Goal: Information Seeking & Learning: Find specific fact

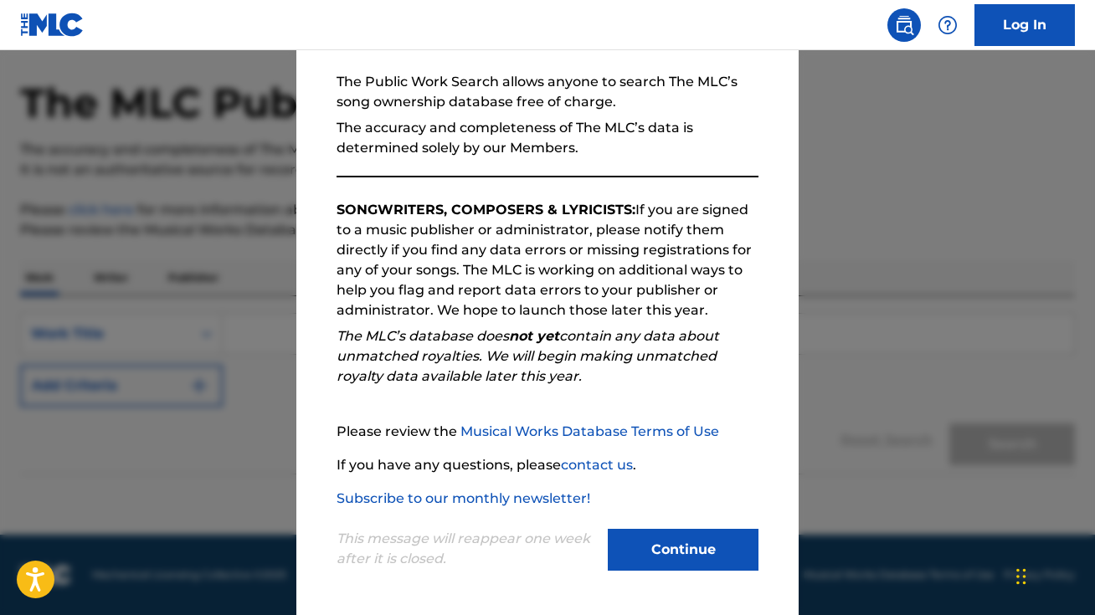
scroll to position [59, 0]
click at [692, 559] on button "Continue" at bounding box center [683, 550] width 151 height 42
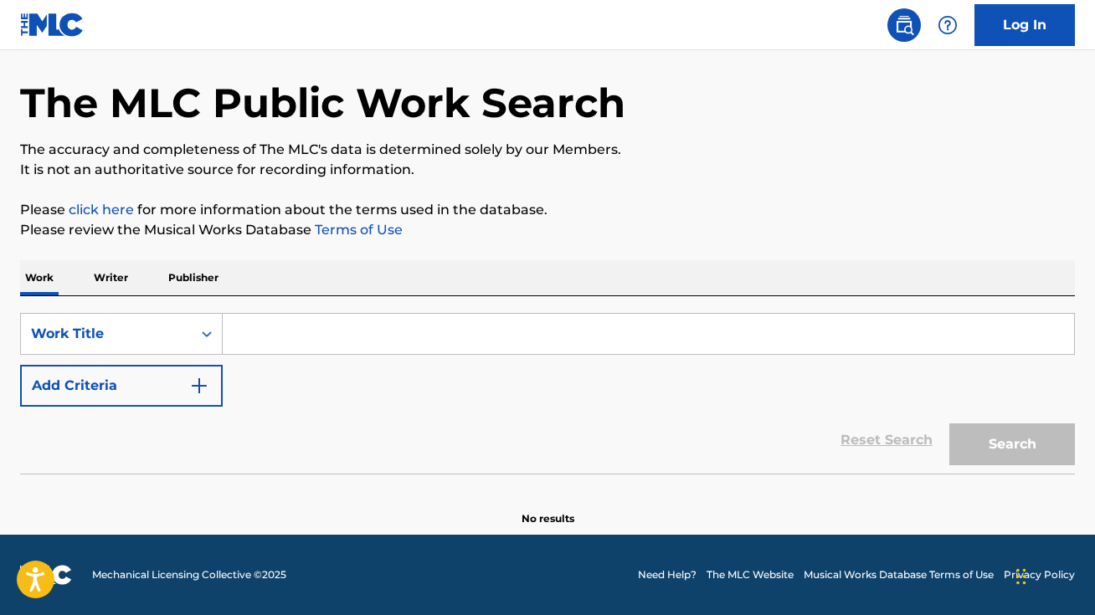
click at [260, 332] on input "Search Form" at bounding box center [649, 334] width 852 height 40
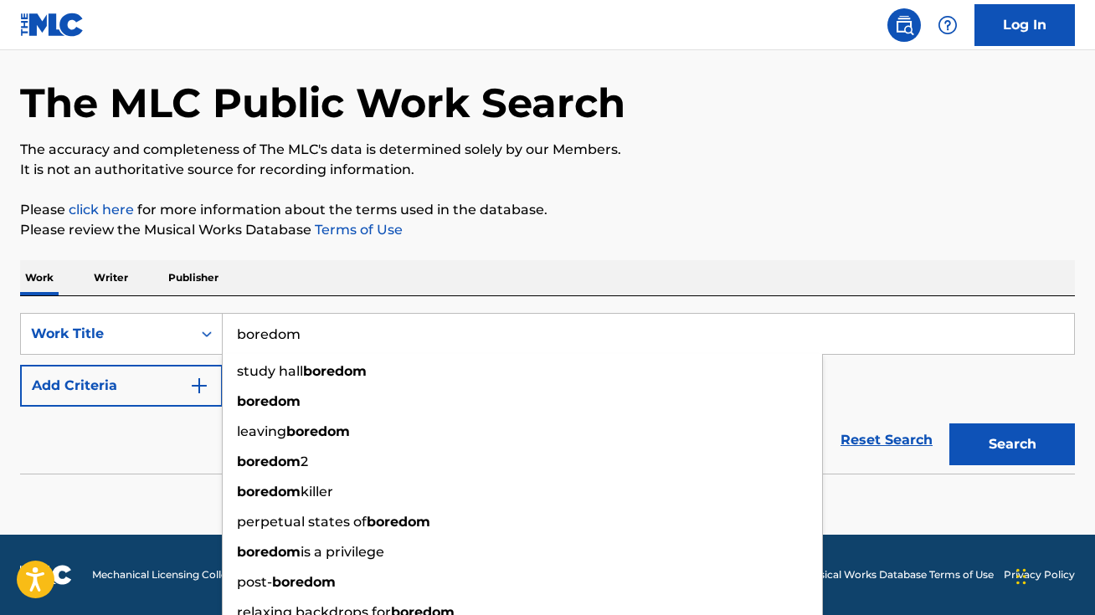
type input "boredom"
click at [439, 287] on div "Work Writer Publisher" at bounding box center [547, 277] width 1055 height 35
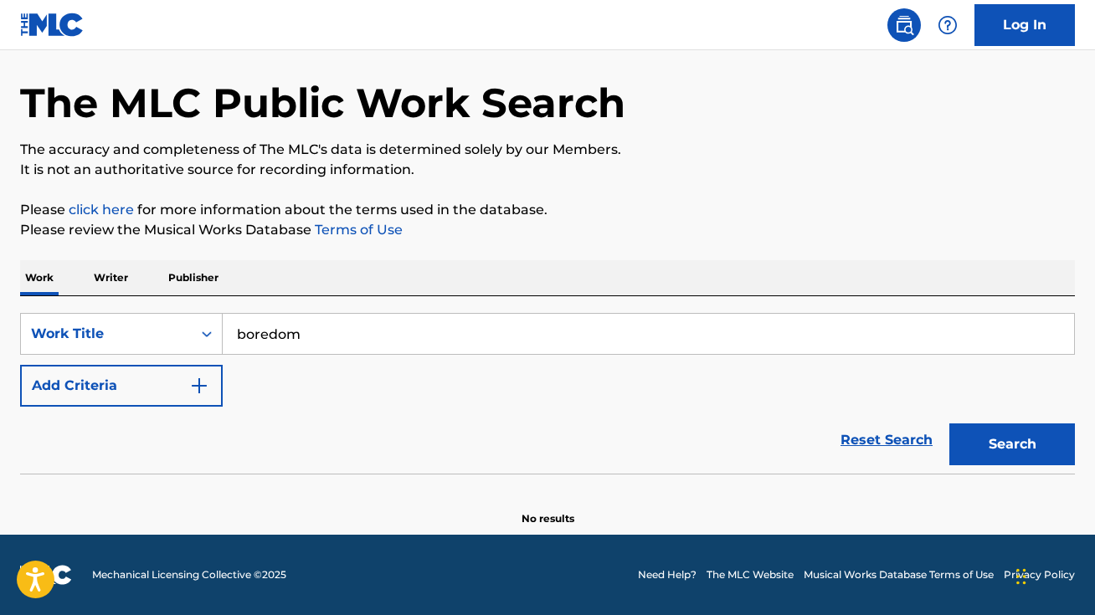
click at [200, 386] on img "Search Form" at bounding box center [199, 386] width 20 height 20
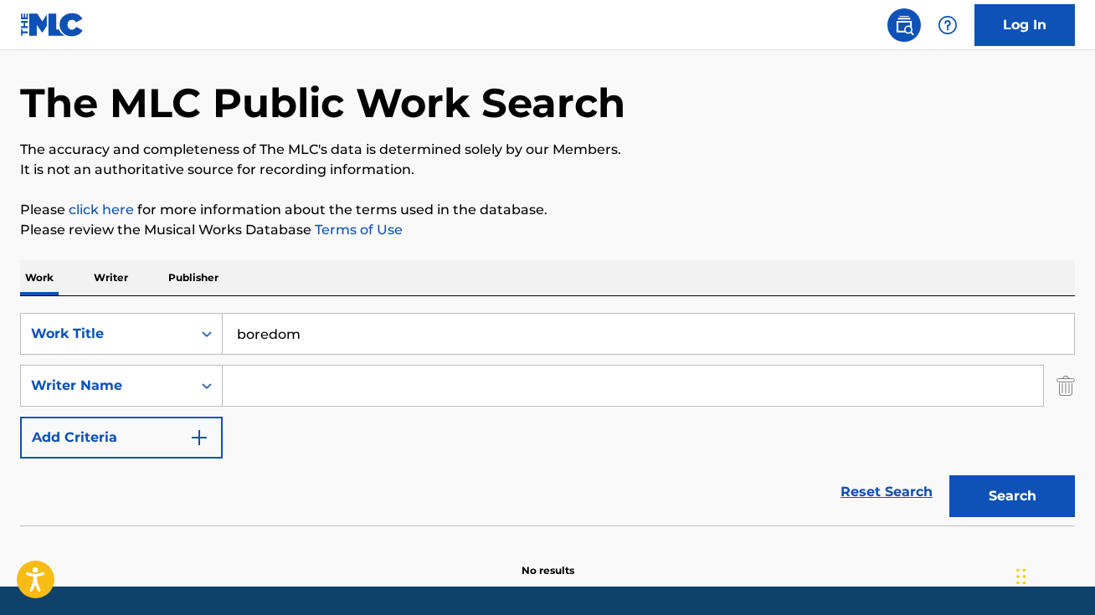
click at [282, 391] on input "Search Form" at bounding box center [633, 386] width 821 height 40
paste input "[PERSON_NAME]"
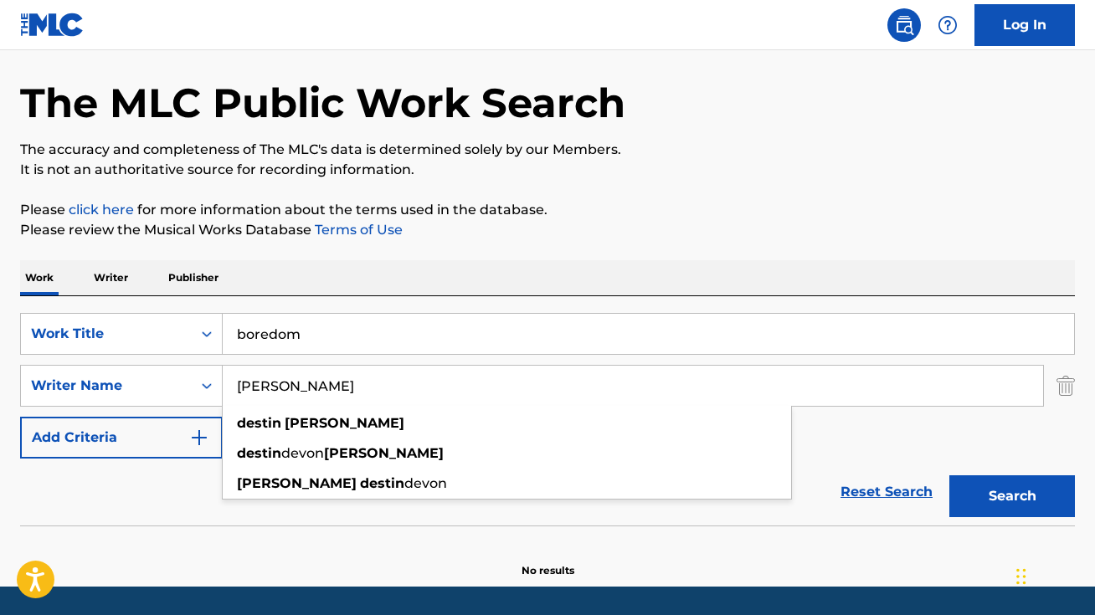
click at [993, 496] on button "Search" at bounding box center [1012, 497] width 126 height 42
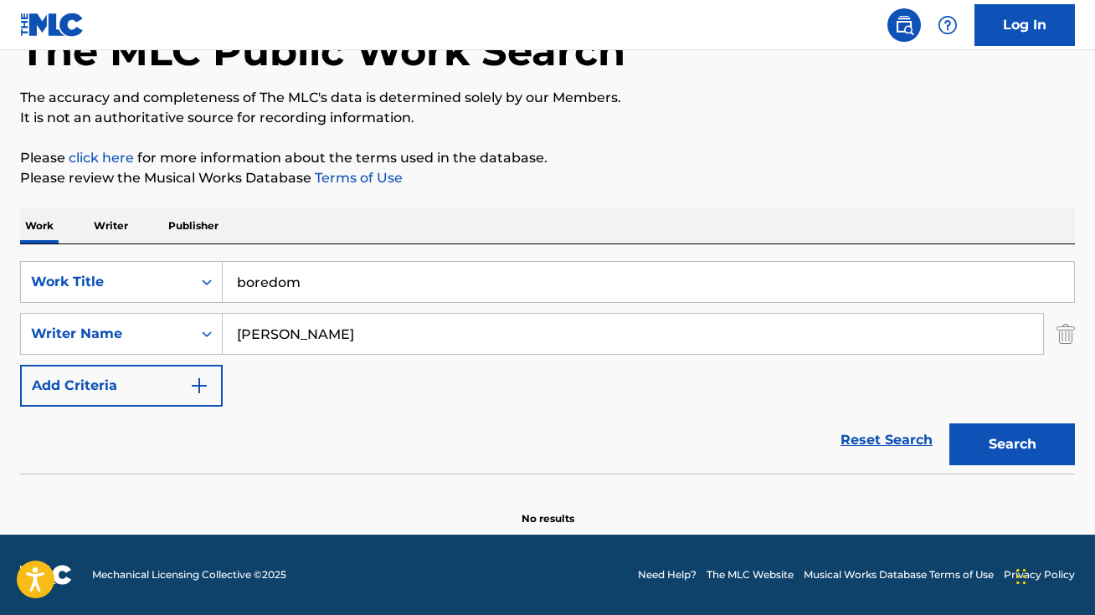
scroll to position [111, 0]
click at [377, 337] on input "[PERSON_NAME]" at bounding box center [633, 334] width 821 height 40
type input "D"
click at [209, 335] on icon "Search Form" at bounding box center [207, 335] width 10 height 6
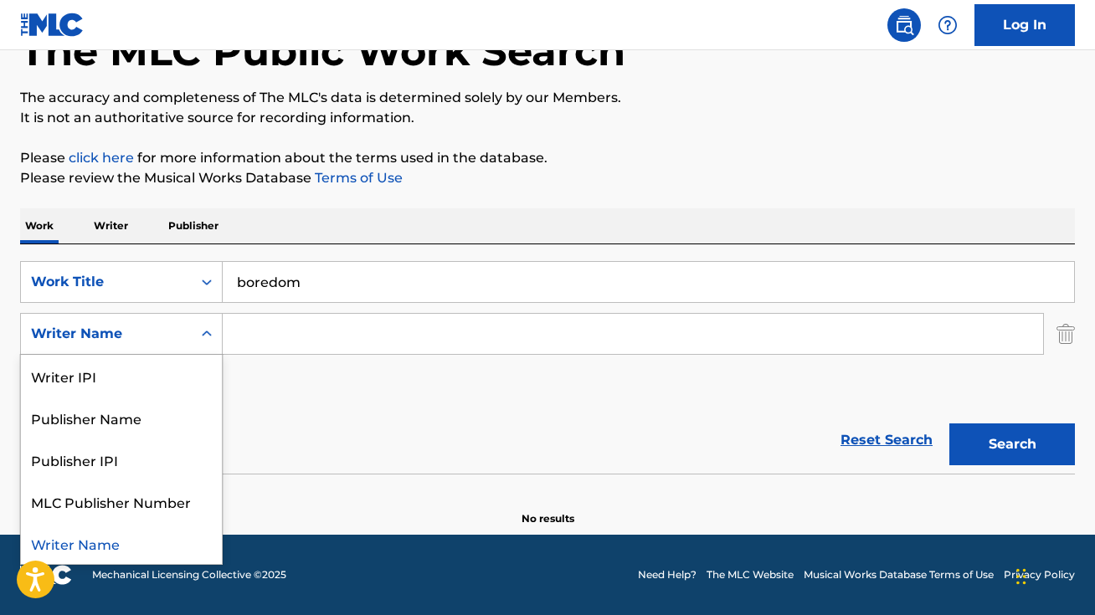
click at [104, 538] on div "Writer Name" at bounding box center [121, 543] width 201 height 42
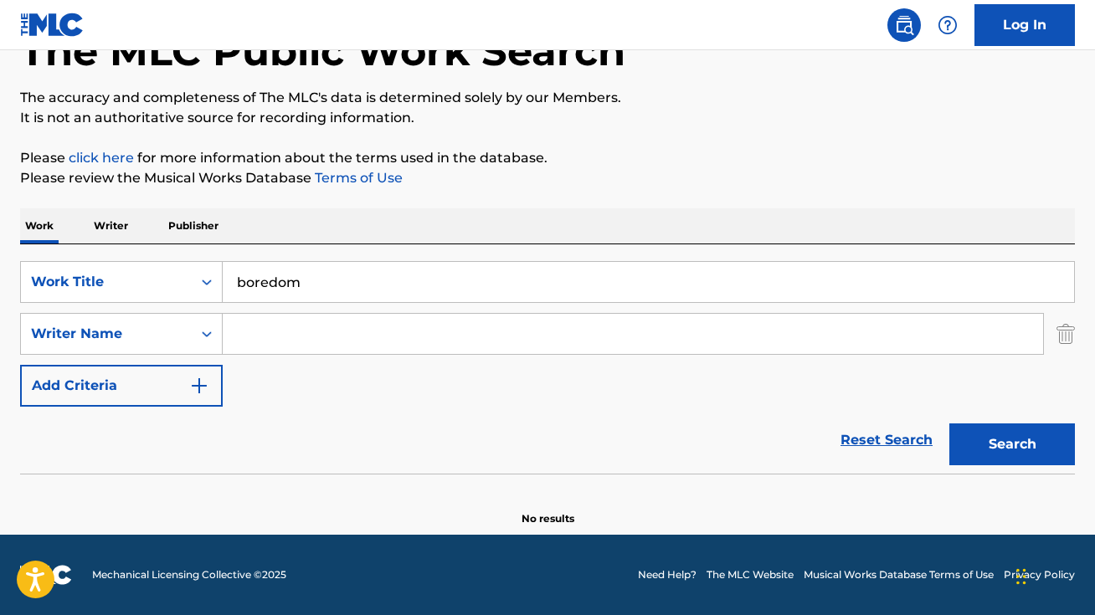
click at [306, 323] on input "Search Form" at bounding box center [633, 334] width 821 height 40
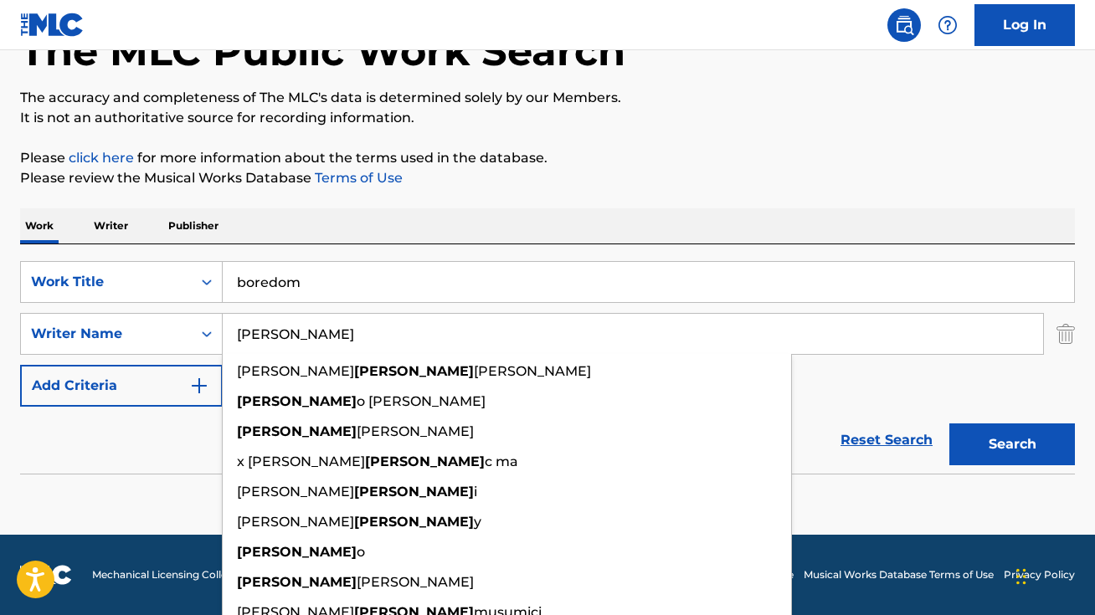
type input "[PERSON_NAME]"
click at [1010, 454] on button "Search" at bounding box center [1012, 445] width 126 height 42
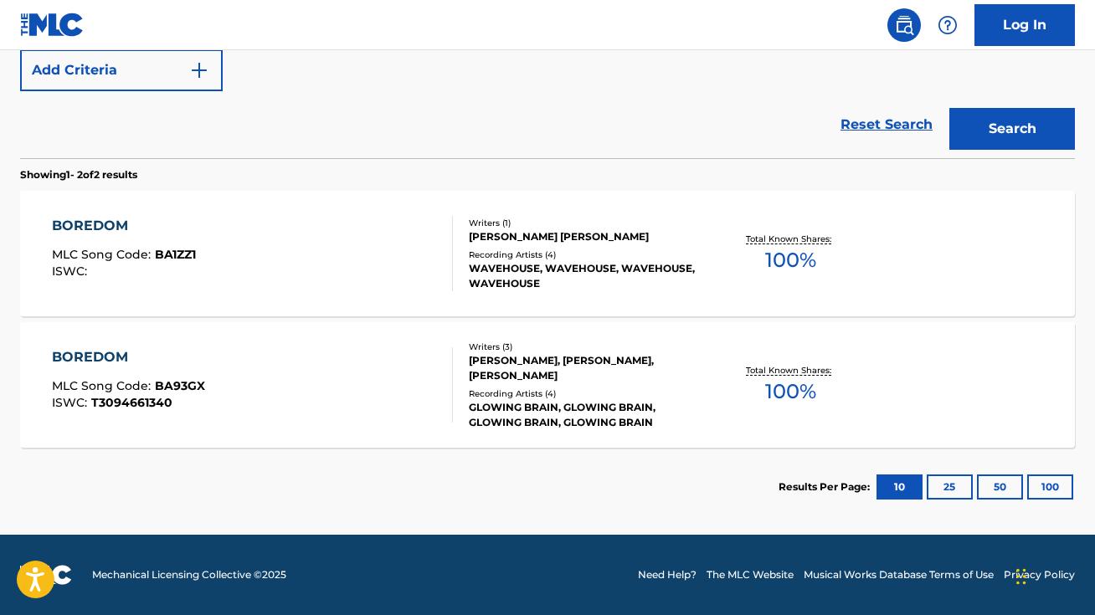
scroll to position [427, 0]
click at [606, 359] on div "[PERSON_NAME], [PERSON_NAME], [PERSON_NAME]" at bounding box center [586, 368] width 234 height 30
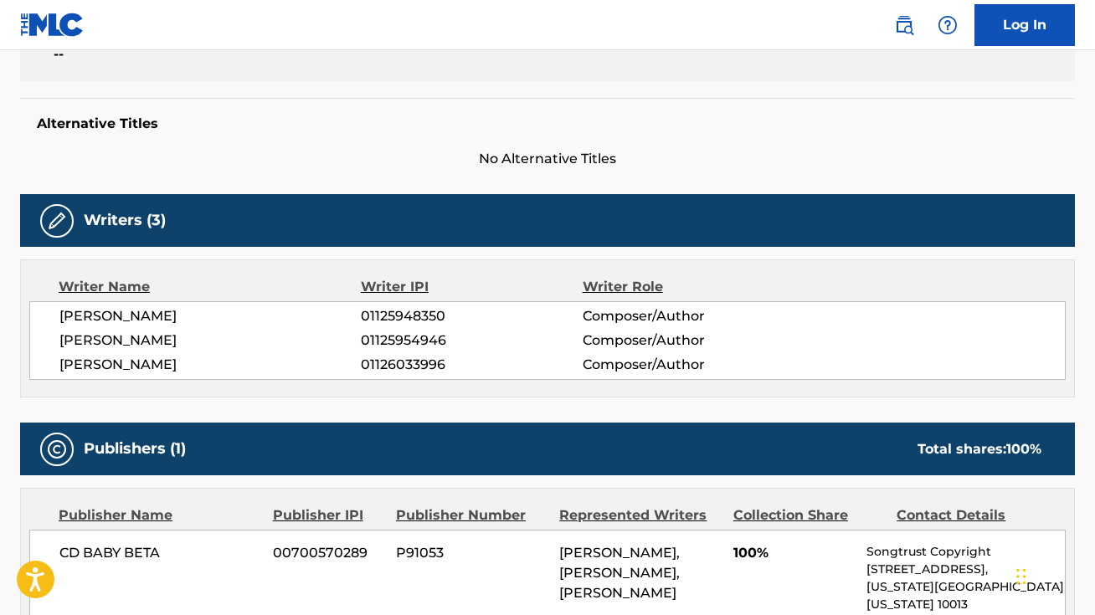
scroll to position [396, 0]
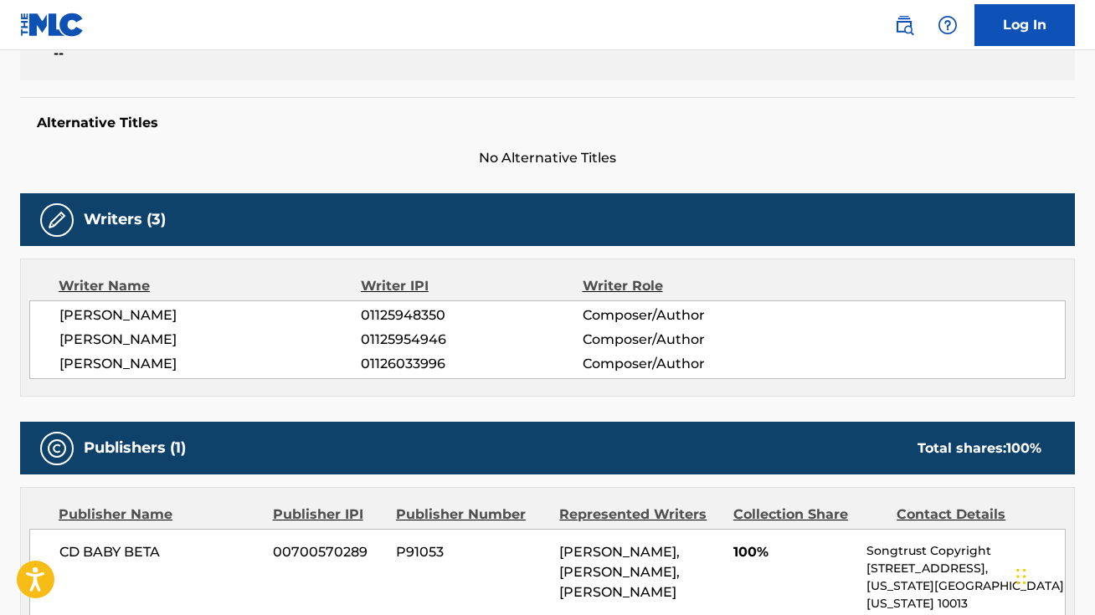
click at [533, 455] on div "Publishers (1) Total shares: 100 %" at bounding box center [547, 448] width 1055 height 53
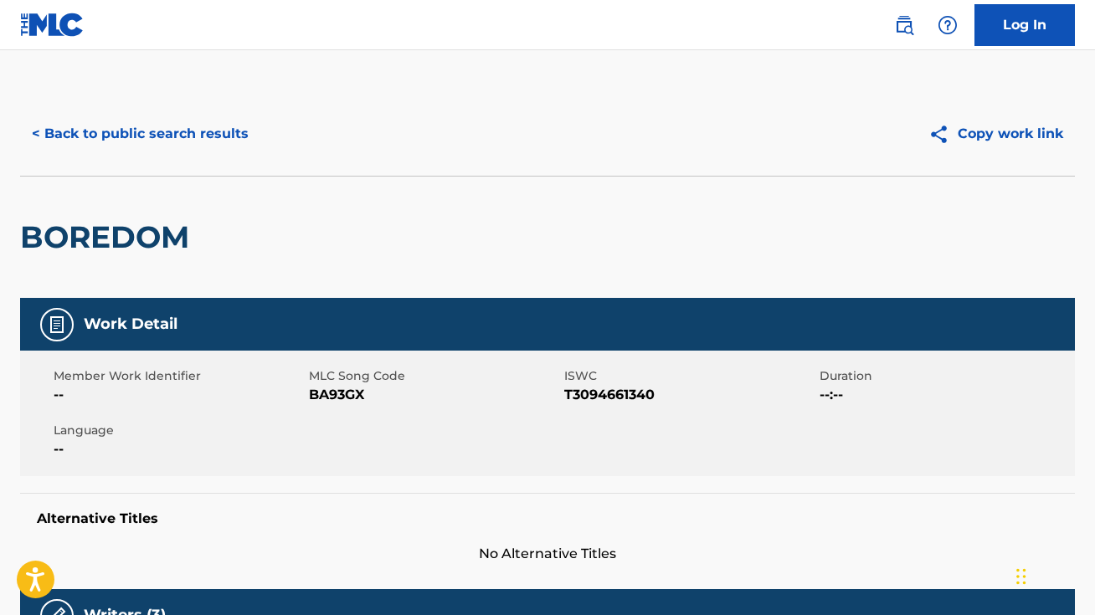
scroll to position [0, 0]
click at [168, 139] on button "< Back to public search results" at bounding box center [140, 134] width 240 height 42
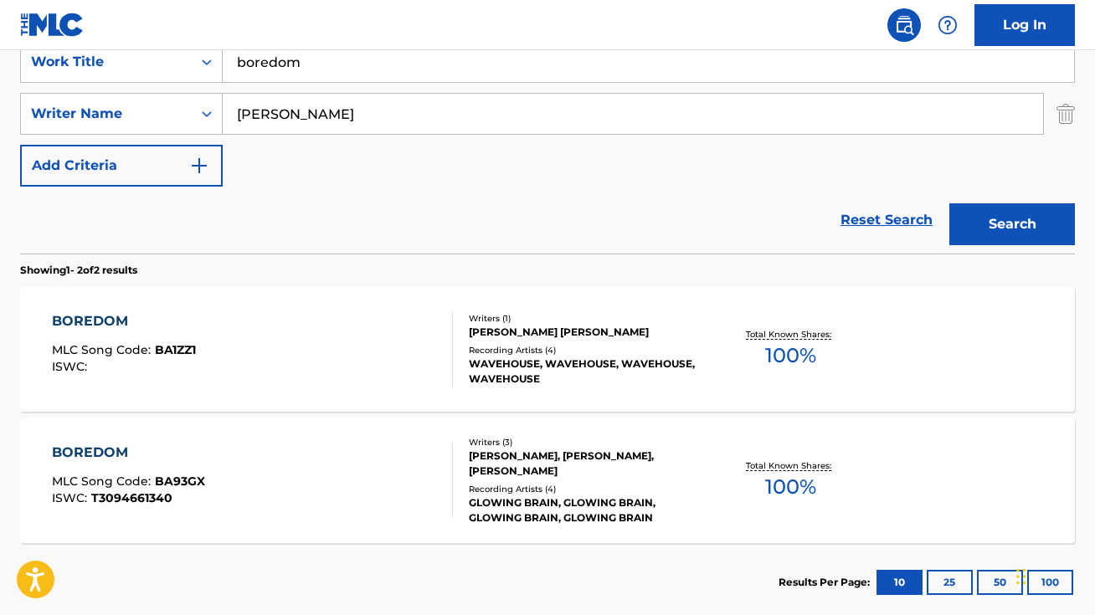
click at [336, 124] on input "[PERSON_NAME]" at bounding box center [633, 114] width 821 height 40
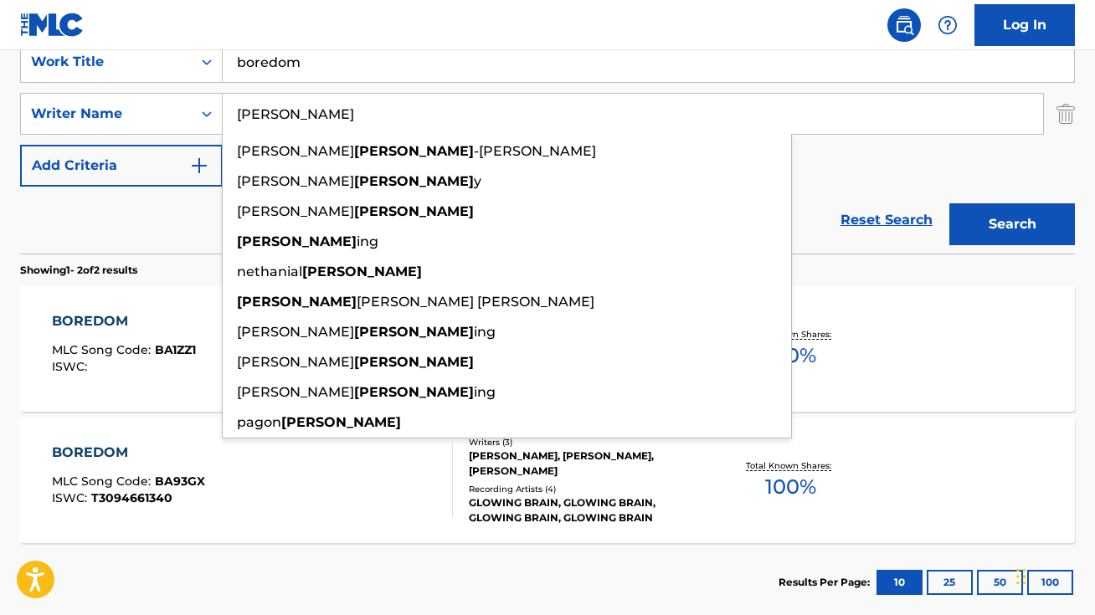
type input "[PERSON_NAME]"
click at [994, 226] on button "Search" at bounding box center [1012, 224] width 126 height 42
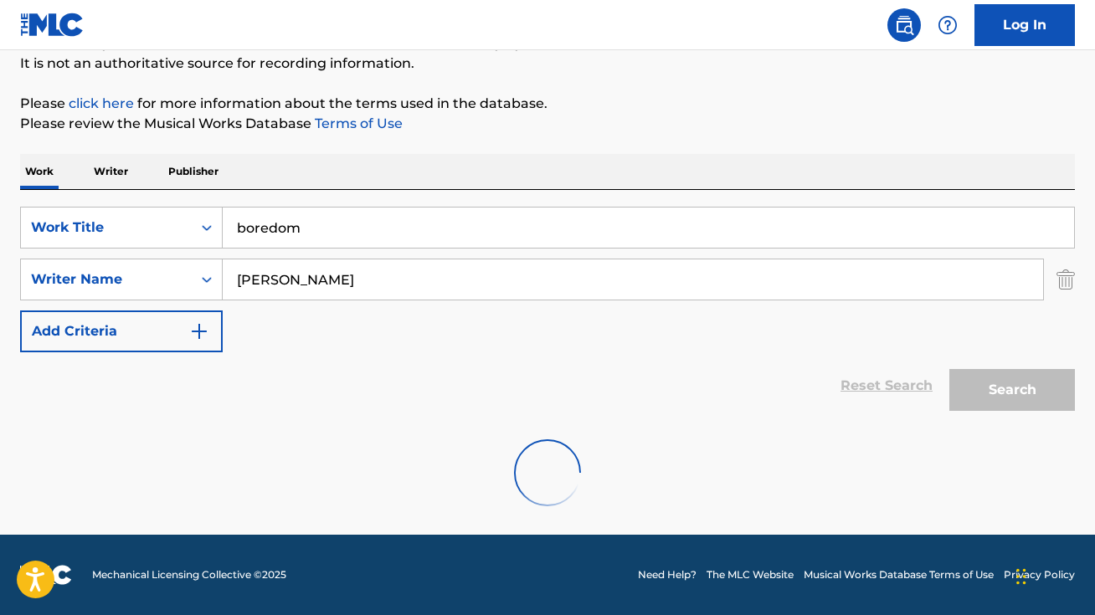
scroll to position [111, 0]
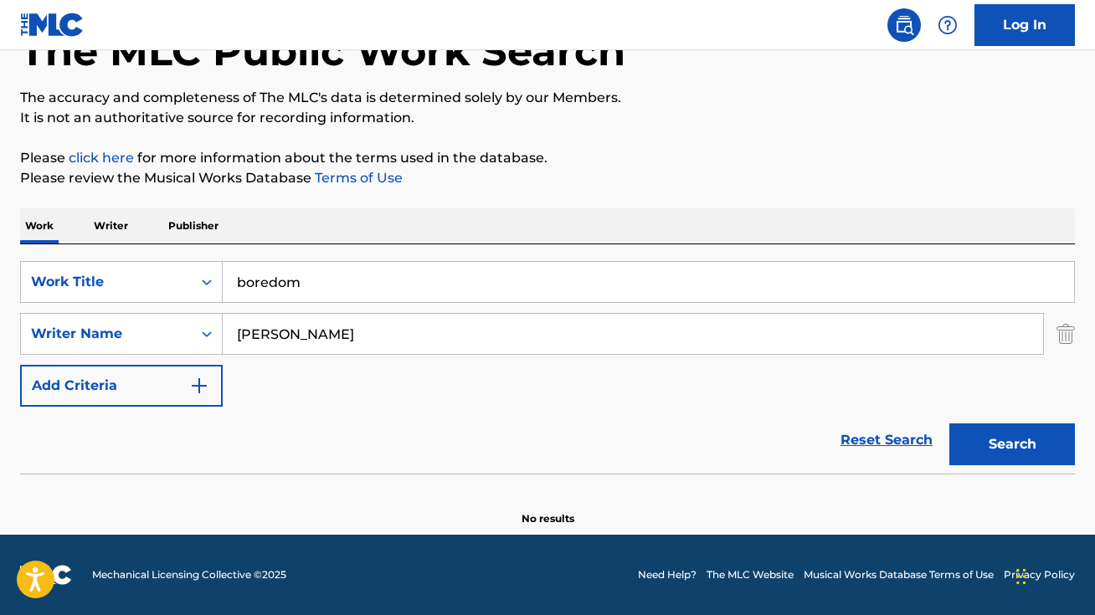
click at [999, 435] on button "Search" at bounding box center [1012, 445] width 126 height 42
click at [199, 393] on img "Search Form" at bounding box center [199, 386] width 20 height 20
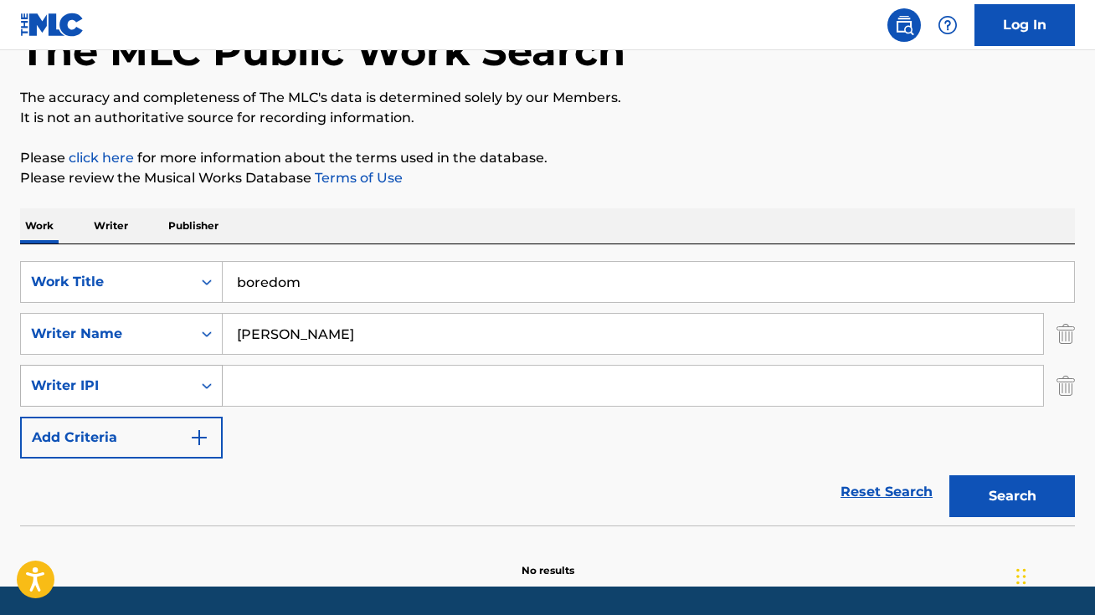
click at [206, 388] on icon "Search Form" at bounding box center [206, 386] width 17 height 17
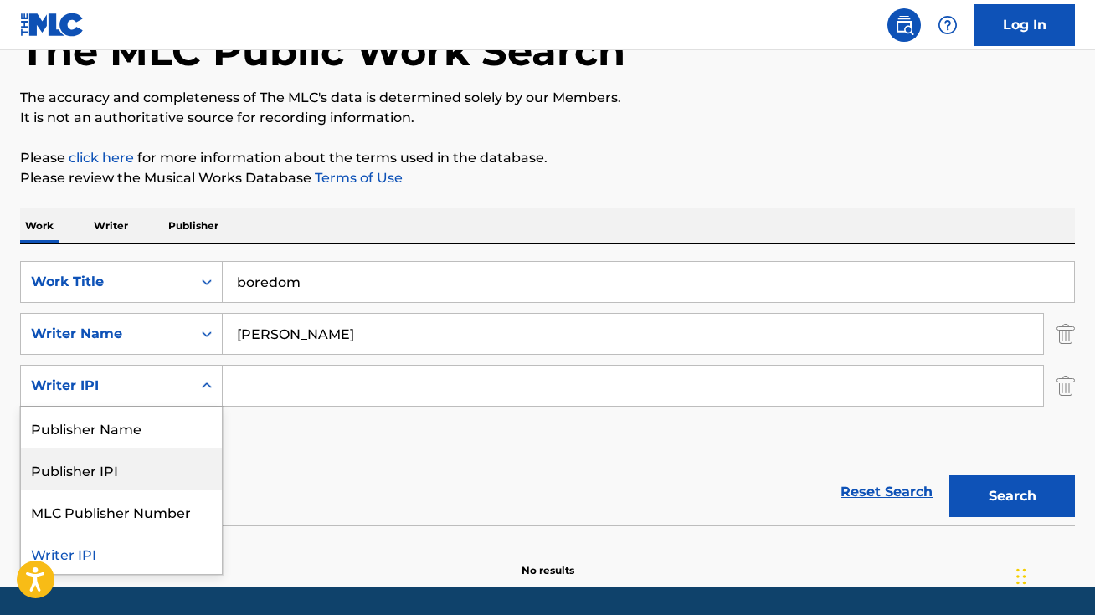
click at [321, 343] on input "[PERSON_NAME]" at bounding box center [633, 334] width 821 height 40
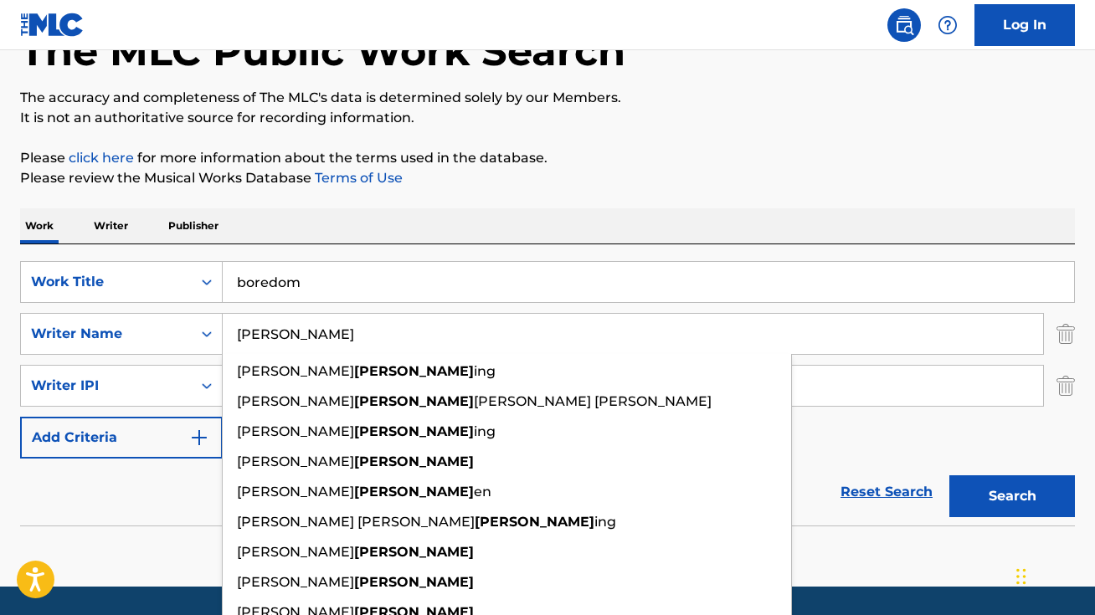
click at [321, 343] on input "[PERSON_NAME]" at bounding box center [633, 334] width 821 height 40
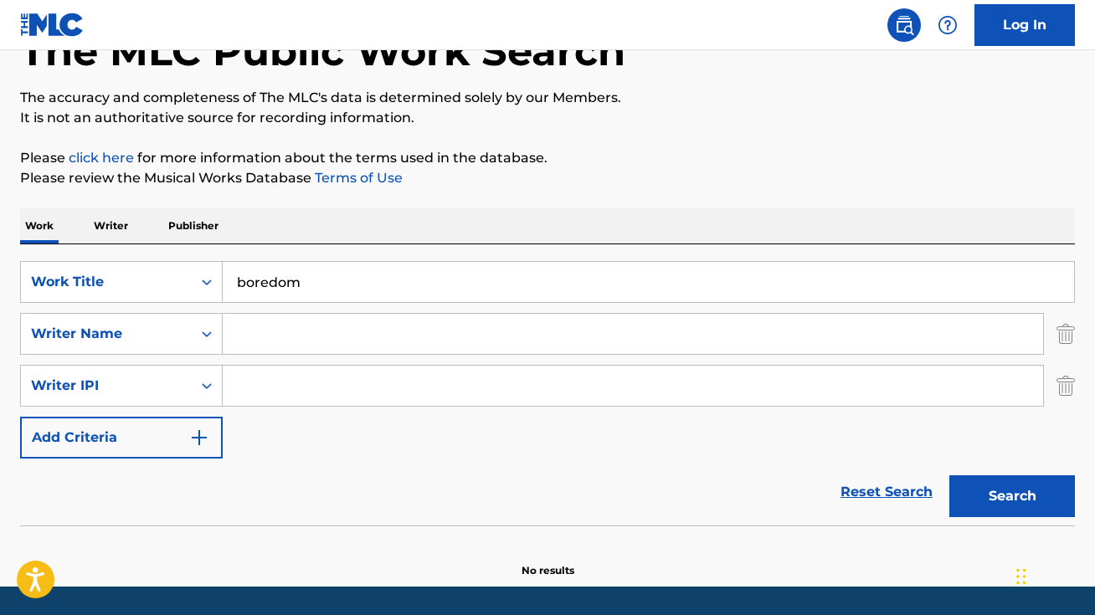
click at [209, 226] on p "Publisher" at bounding box center [193, 225] width 60 height 35
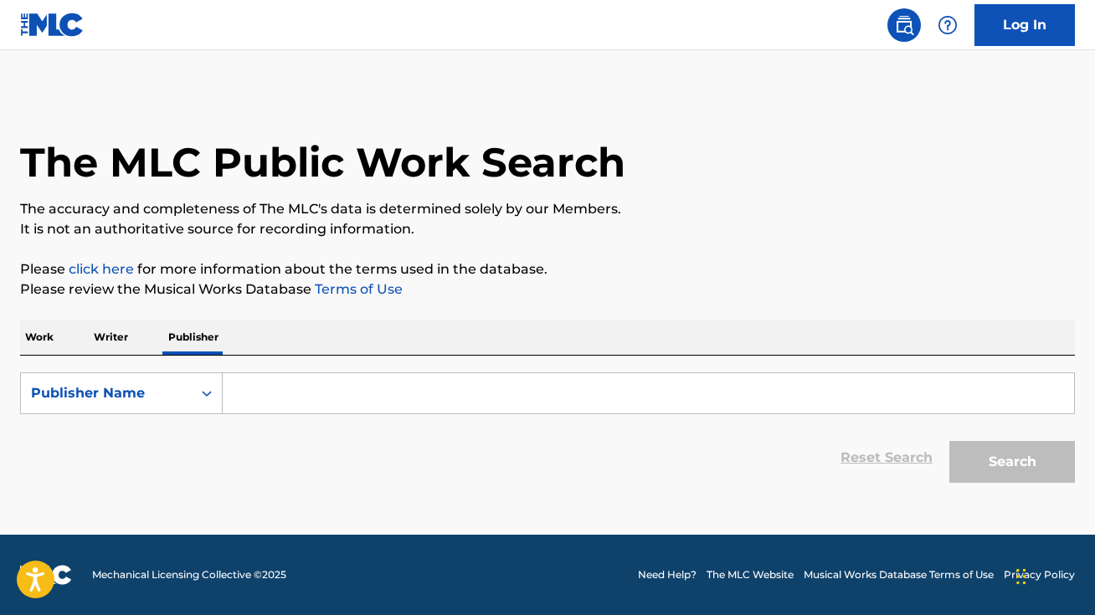
click at [288, 395] on input "Search Form" at bounding box center [649, 393] width 852 height 40
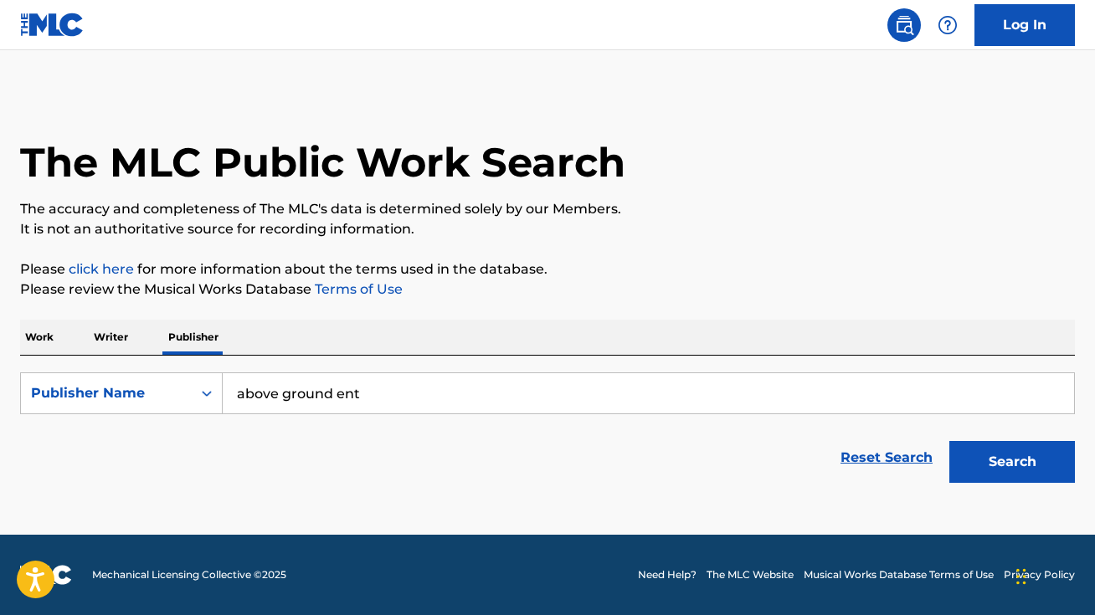
type input "above ground ent"
click at [1034, 461] on button "Search" at bounding box center [1012, 462] width 126 height 42
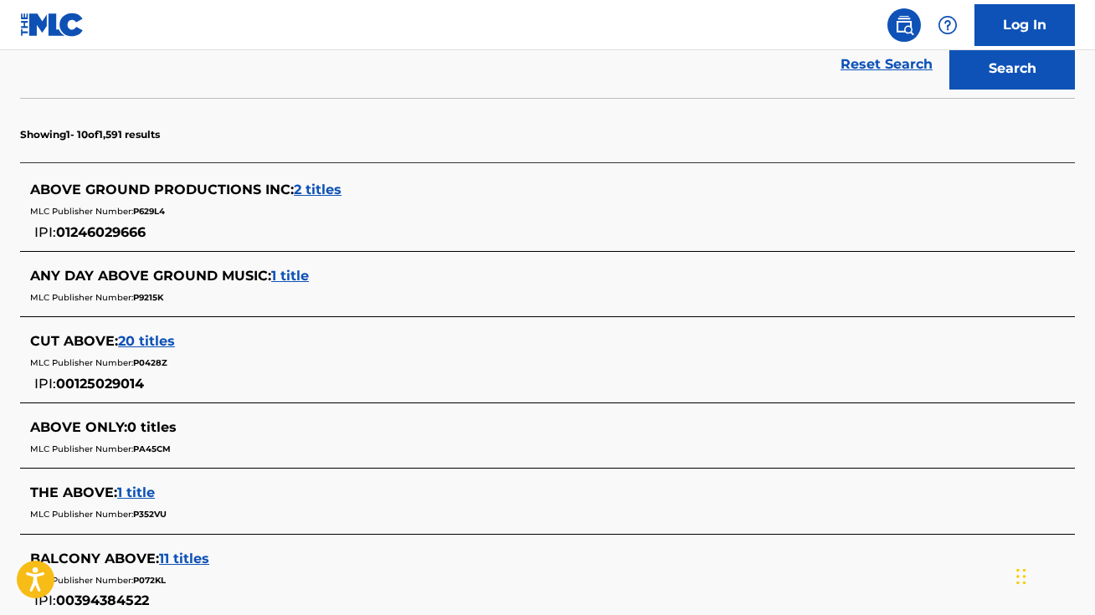
scroll to position [399, 0]
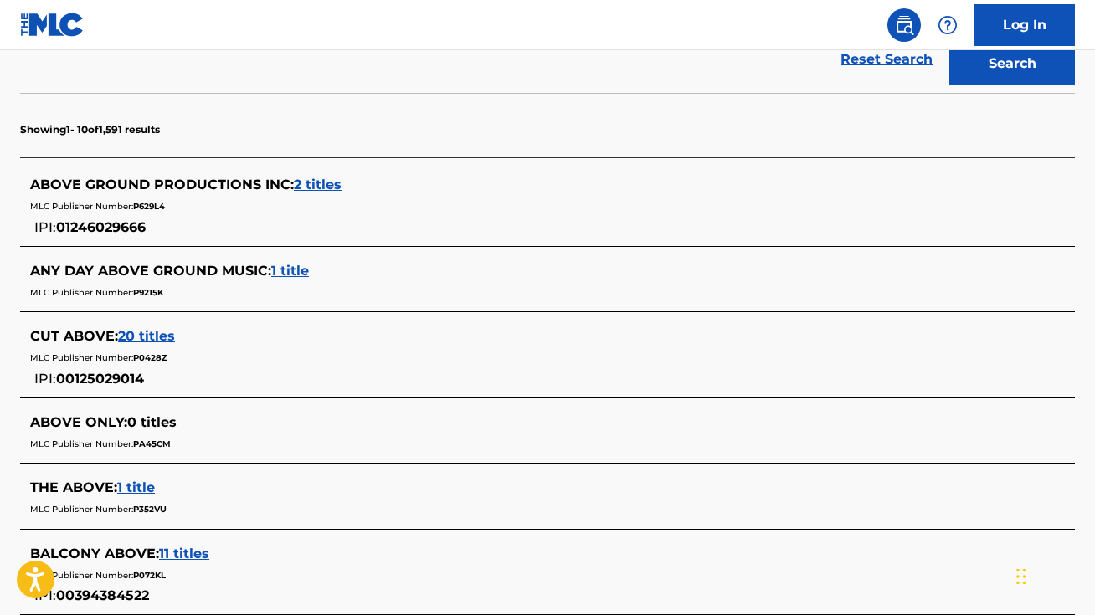
click at [314, 187] on span "2 titles" at bounding box center [318, 185] width 48 height 16
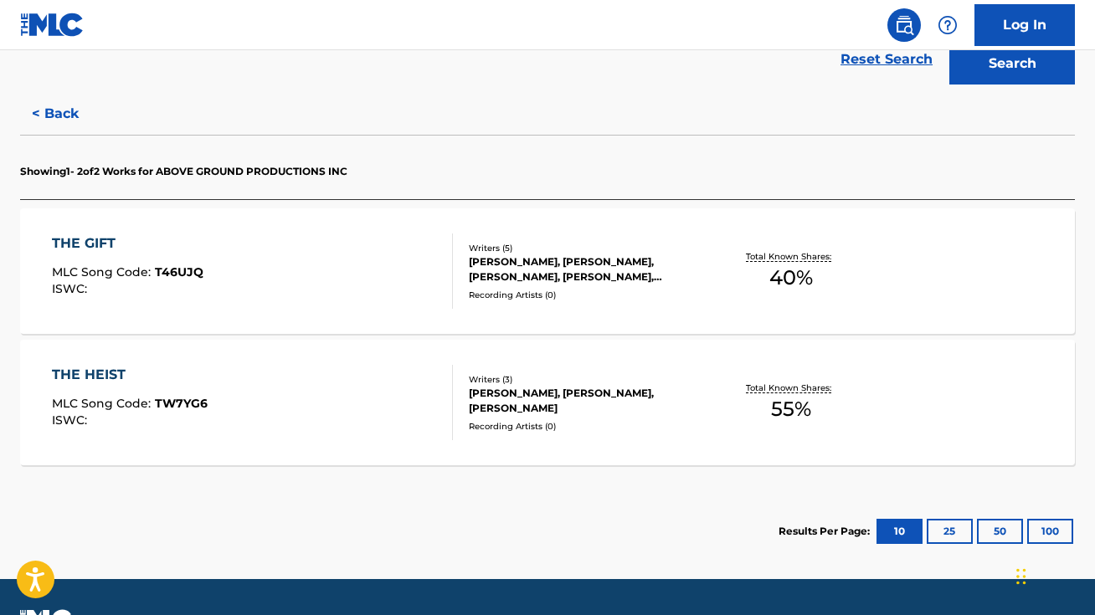
click at [50, 110] on button "< Back" at bounding box center [70, 114] width 100 height 42
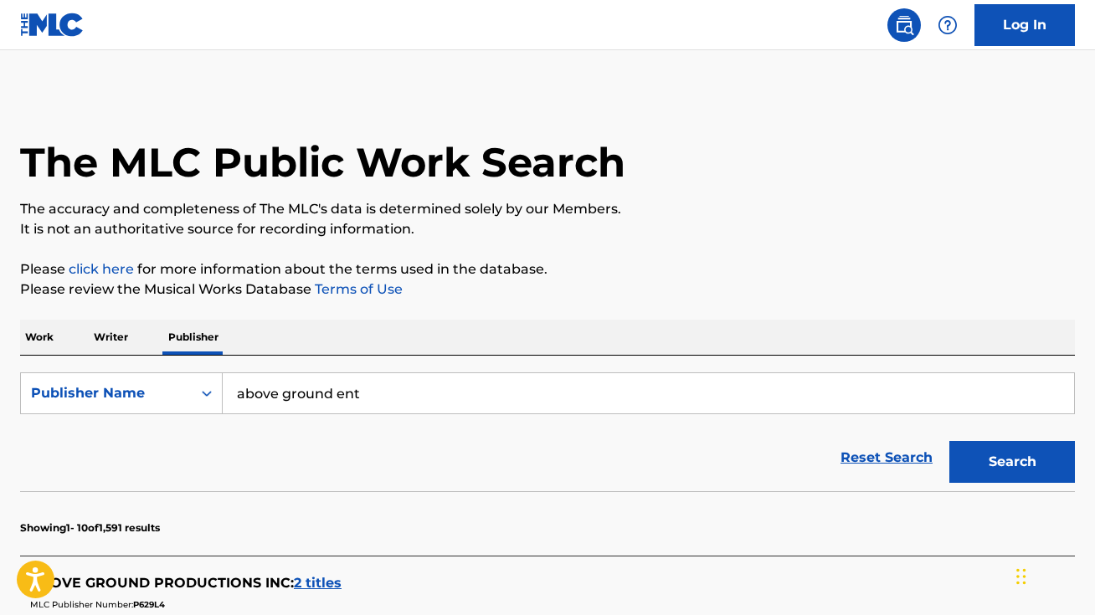
scroll to position [0, 0]
